Goal: Task Accomplishment & Management: Use online tool/utility

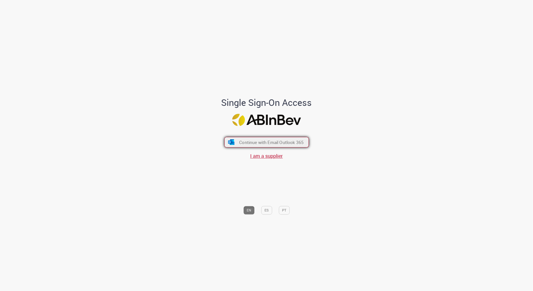
click at [279, 142] on span "Continue with Email Outlook 365" at bounding box center [271, 142] width 65 height 6
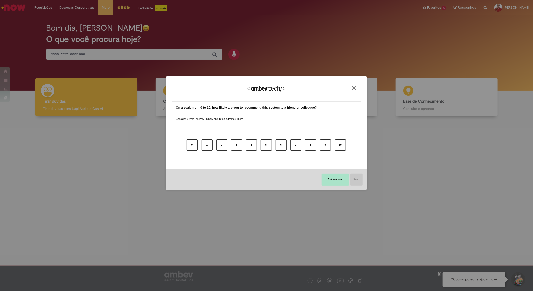
click at [338, 183] on button "Ask me later" at bounding box center [335, 180] width 27 height 12
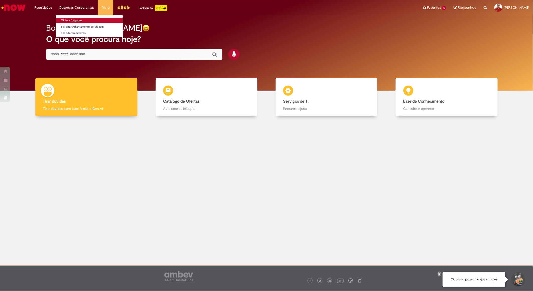
click at [71, 18] on link "Minhas Despesas" at bounding box center [89, 21] width 67 height 6
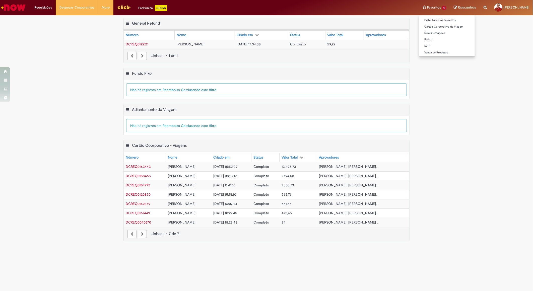
click at [431, 4] on li "Favoritos 5 Exibir todos os Favoritos Cartão Corporativo de Viagem Documentaçõe…" at bounding box center [434, 7] width 31 height 15
